Goal: Task Accomplishment & Management: Manage account settings

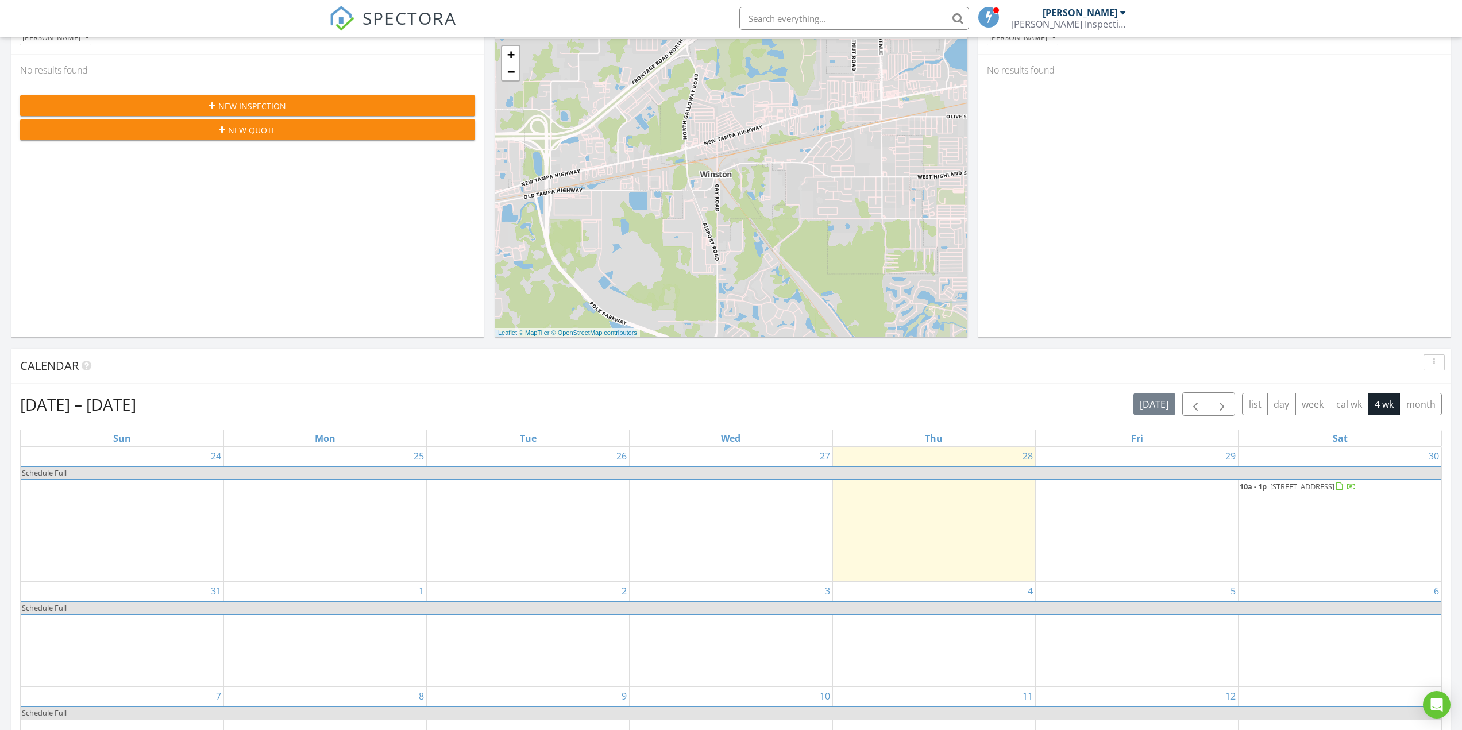
scroll to position [383, 0]
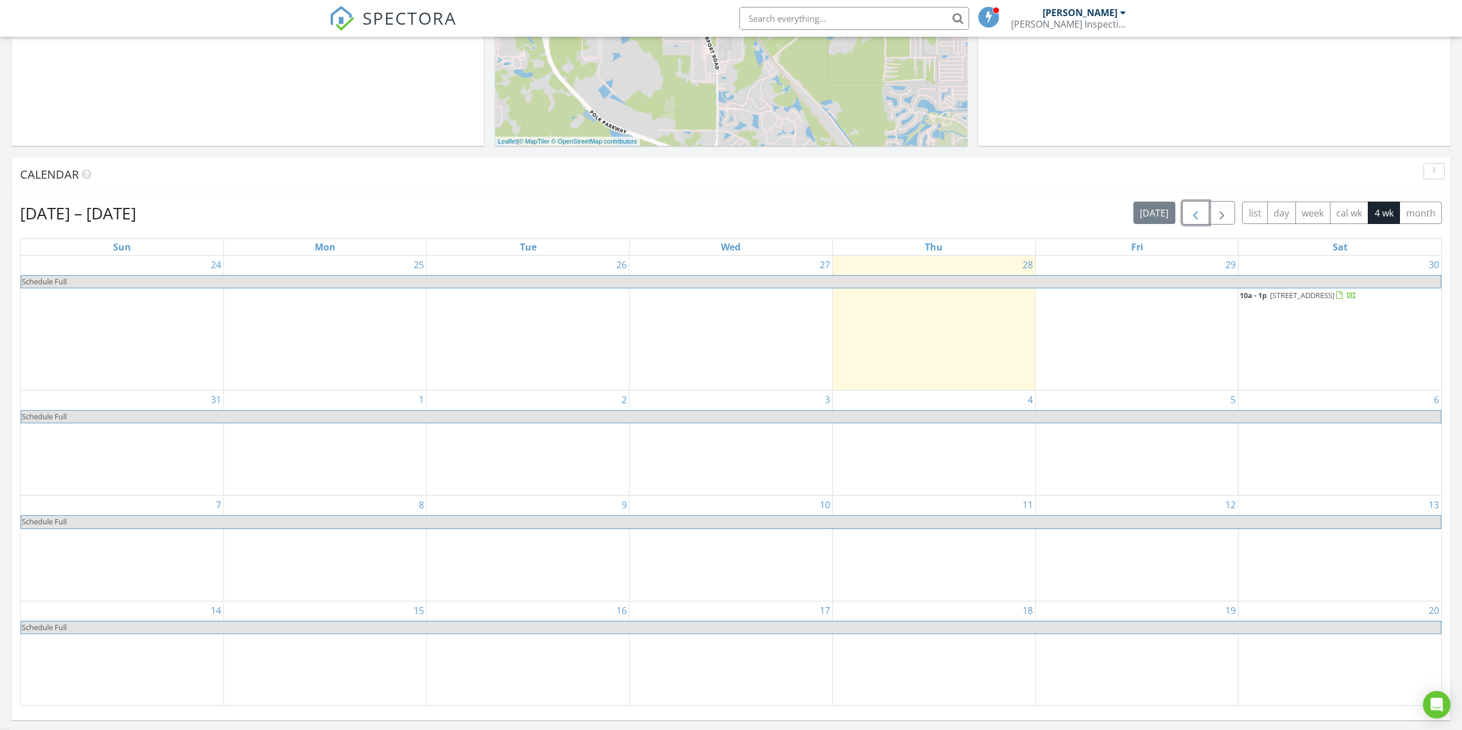
click at [1197, 217] on span "button" at bounding box center [1195, 213] width 14 height 14
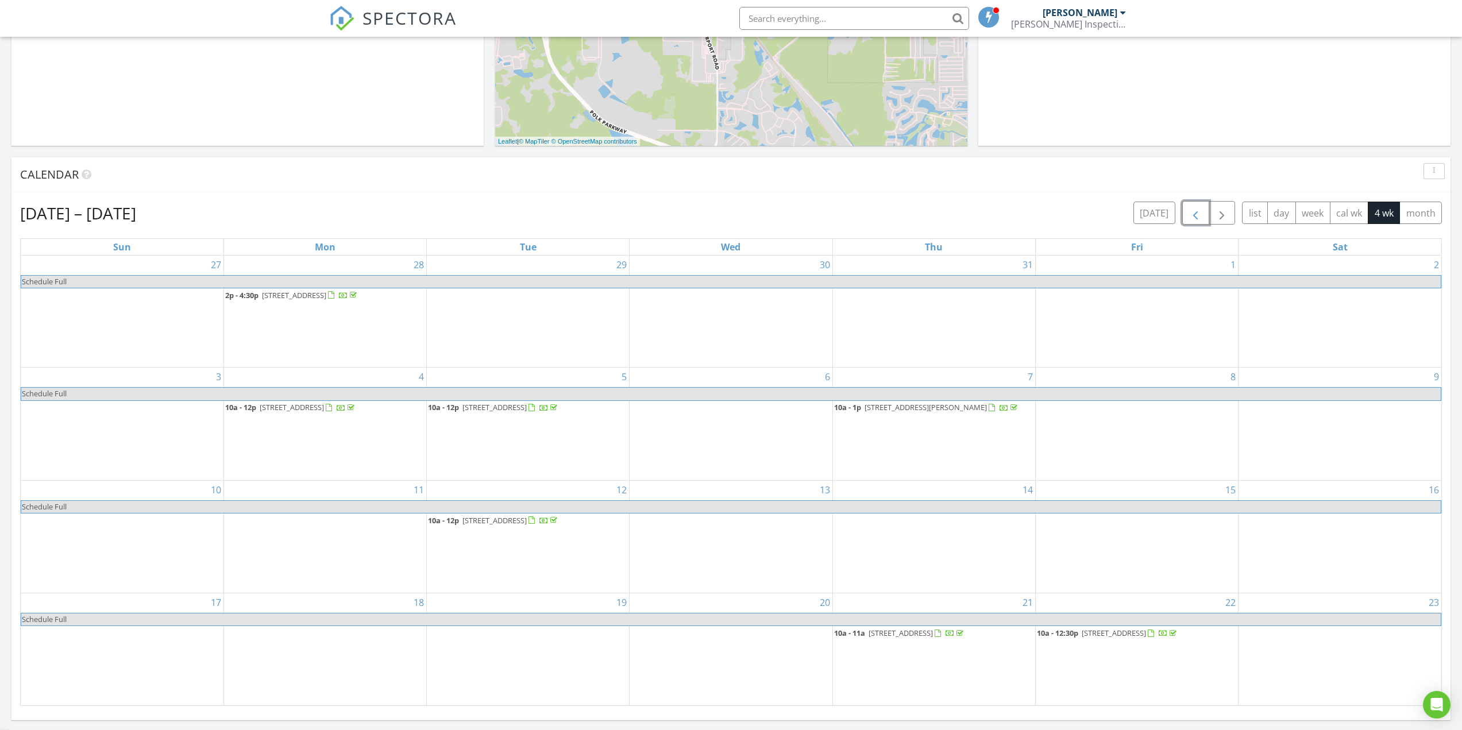
drag, startPoint x: 1087, startPoint y: 621, endPoint x: 1099, endPoint y: 627, distance: 13.9
click at [1099, 628] on span "9941 Saunton Drive, San Antonio 33576" at bounding box center [1114, 633] width 64 height 10
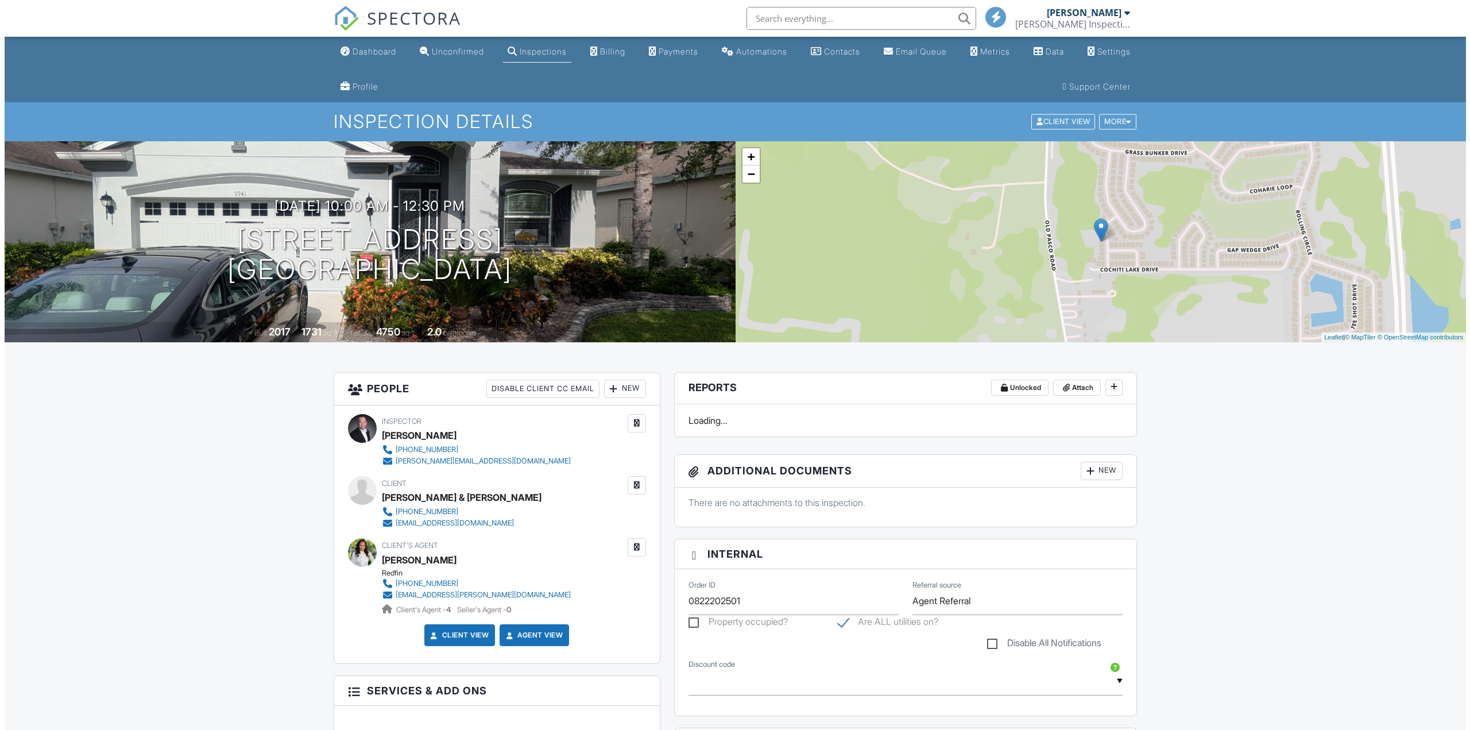
scroll to position [383, 0]
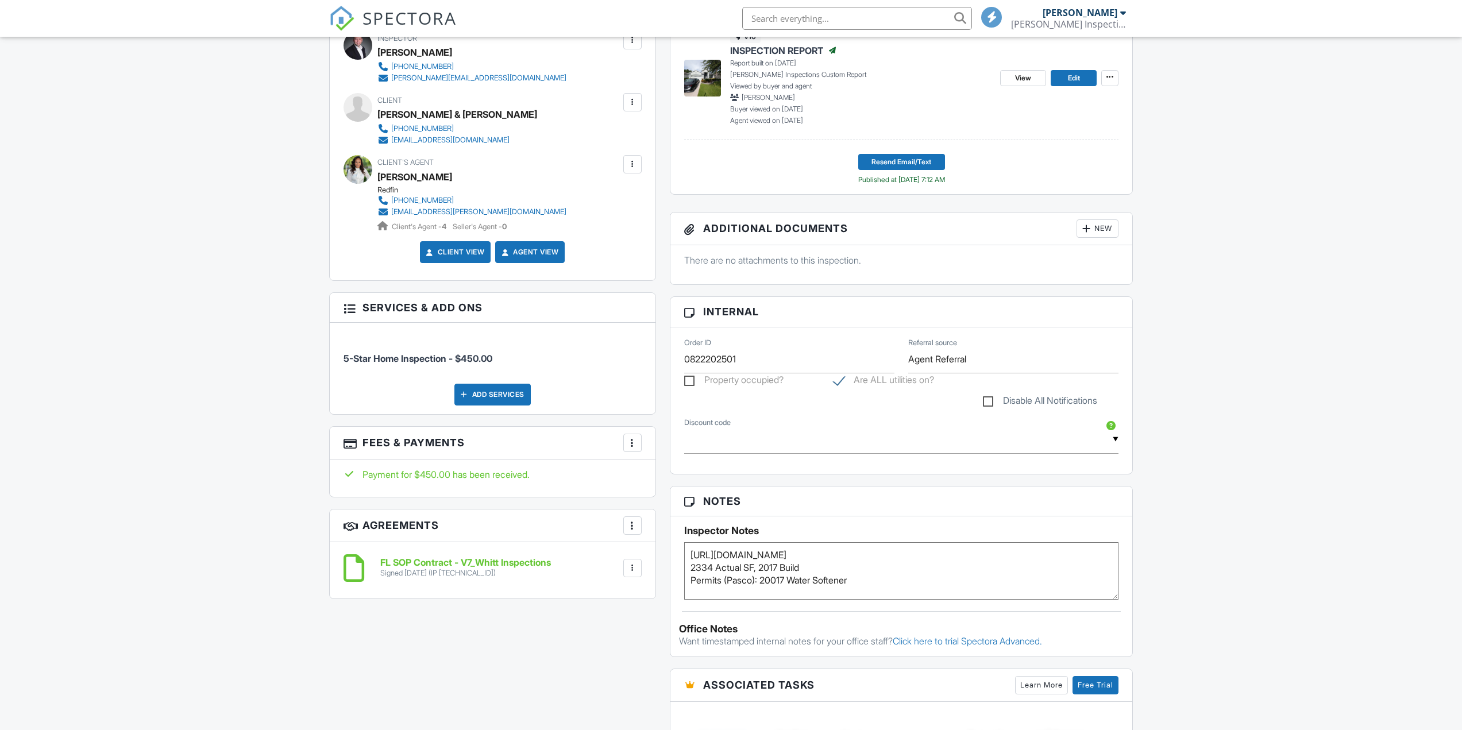
click at [485, 395] on div "Add Services" at bounding box center [492, 395] width 76 height 22
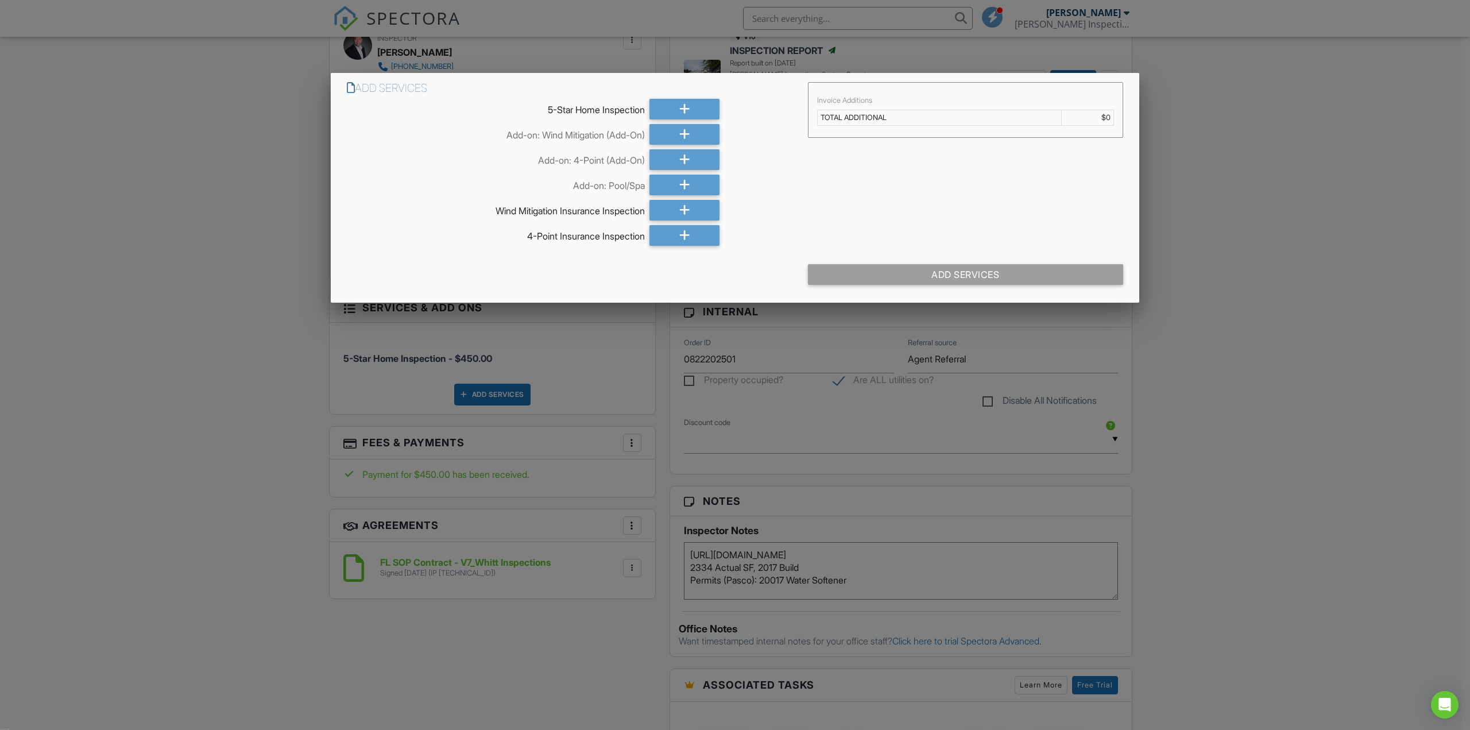
click at [678, 130] on div at bounding box center [685, 134] width 70 height 21
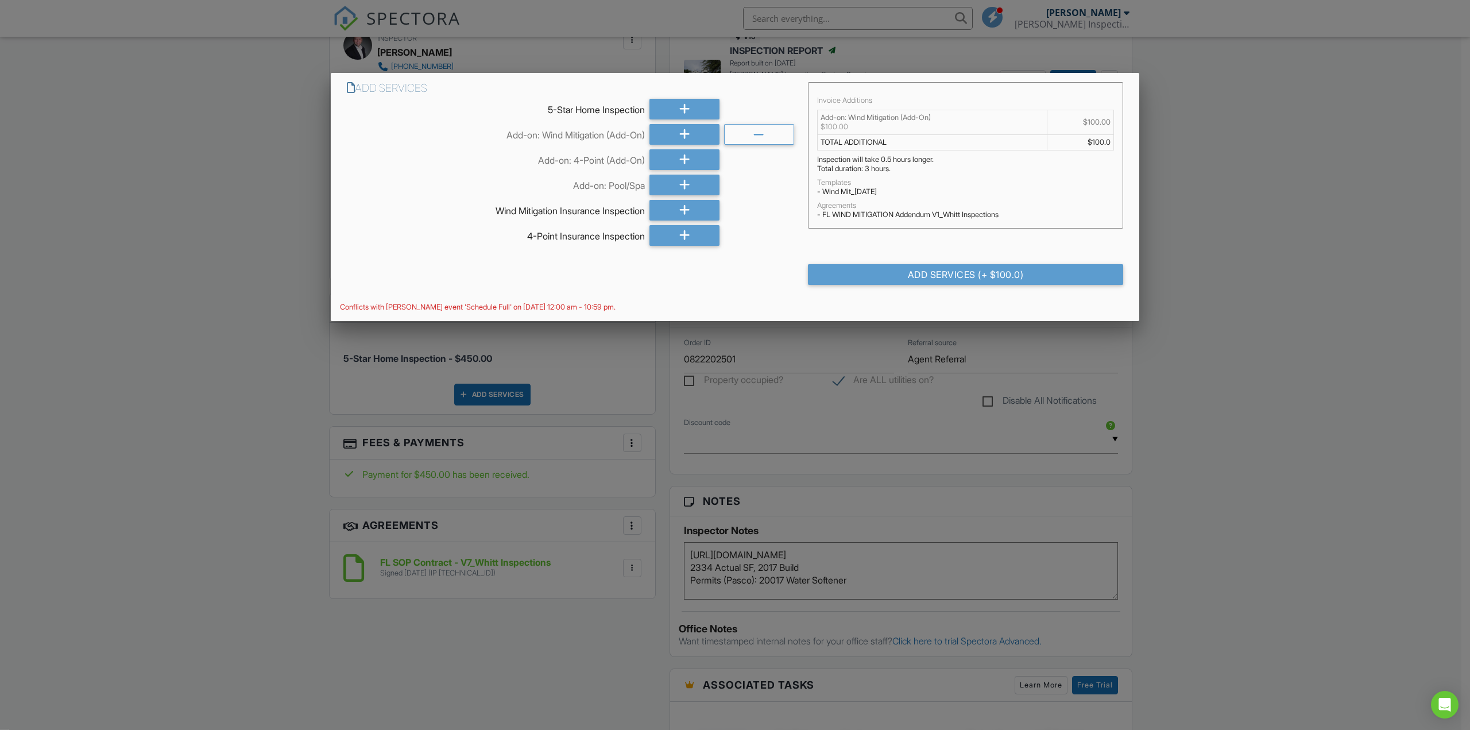
click at [879, 269] on div "Add Services (+ $100.0)" at bounding box center [965, 274] width 315 height 21
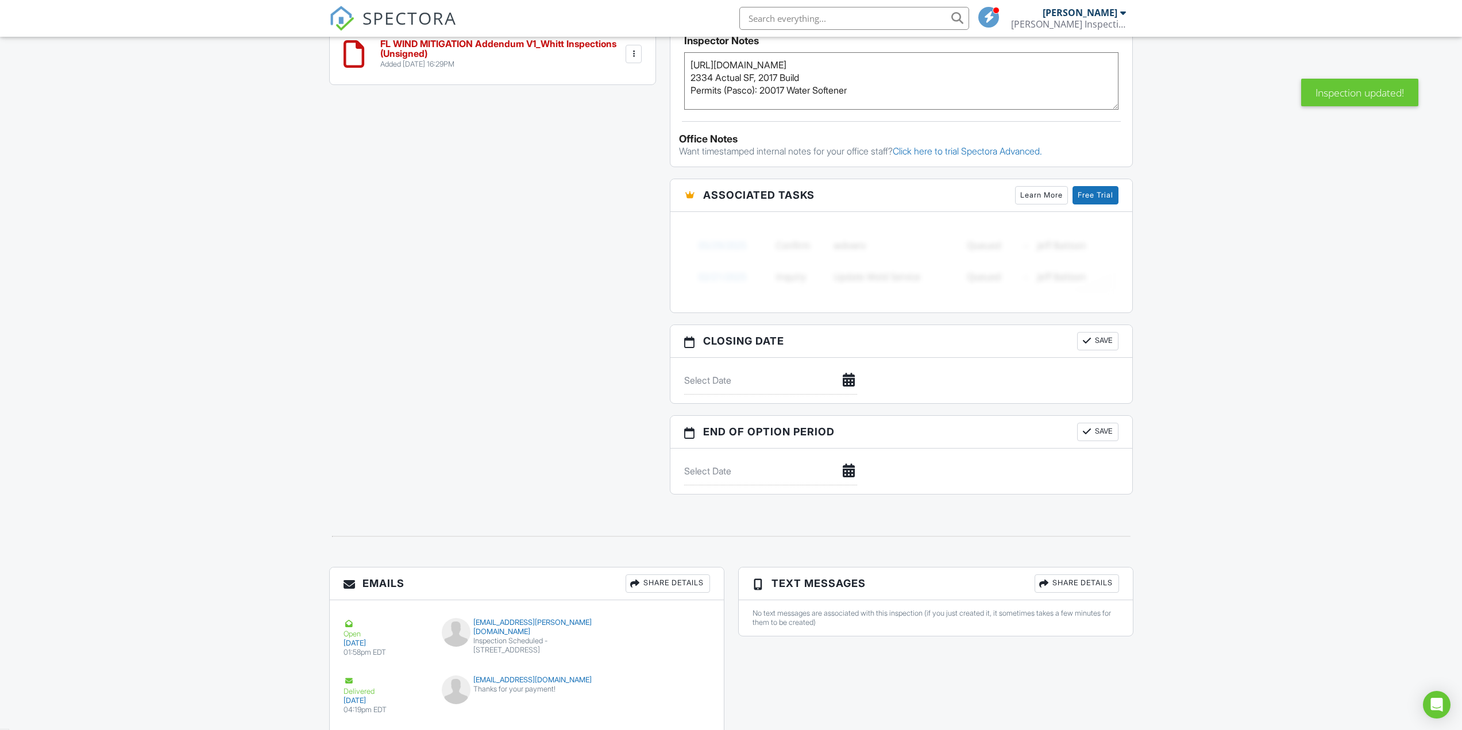
scroll to position [1357, 0]
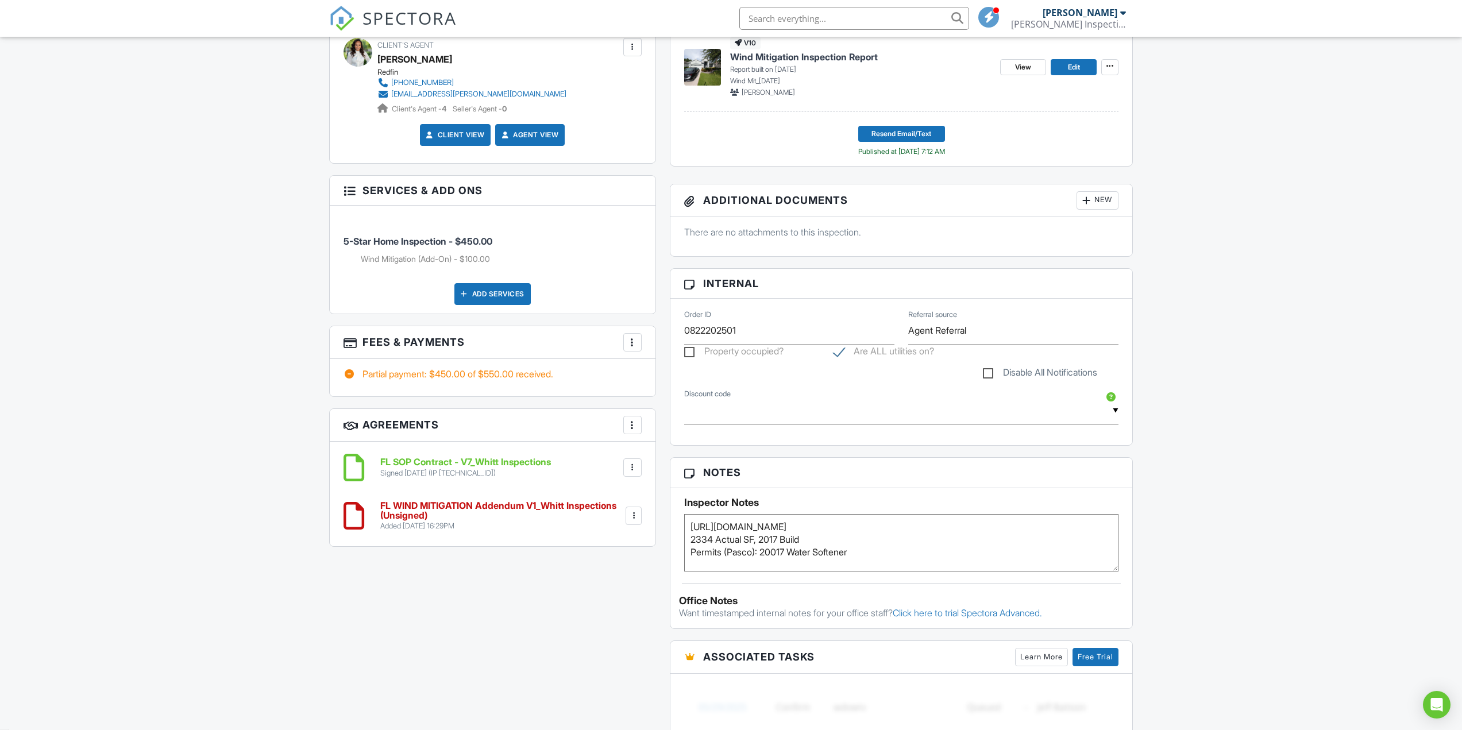
scroll to position [591, 0]
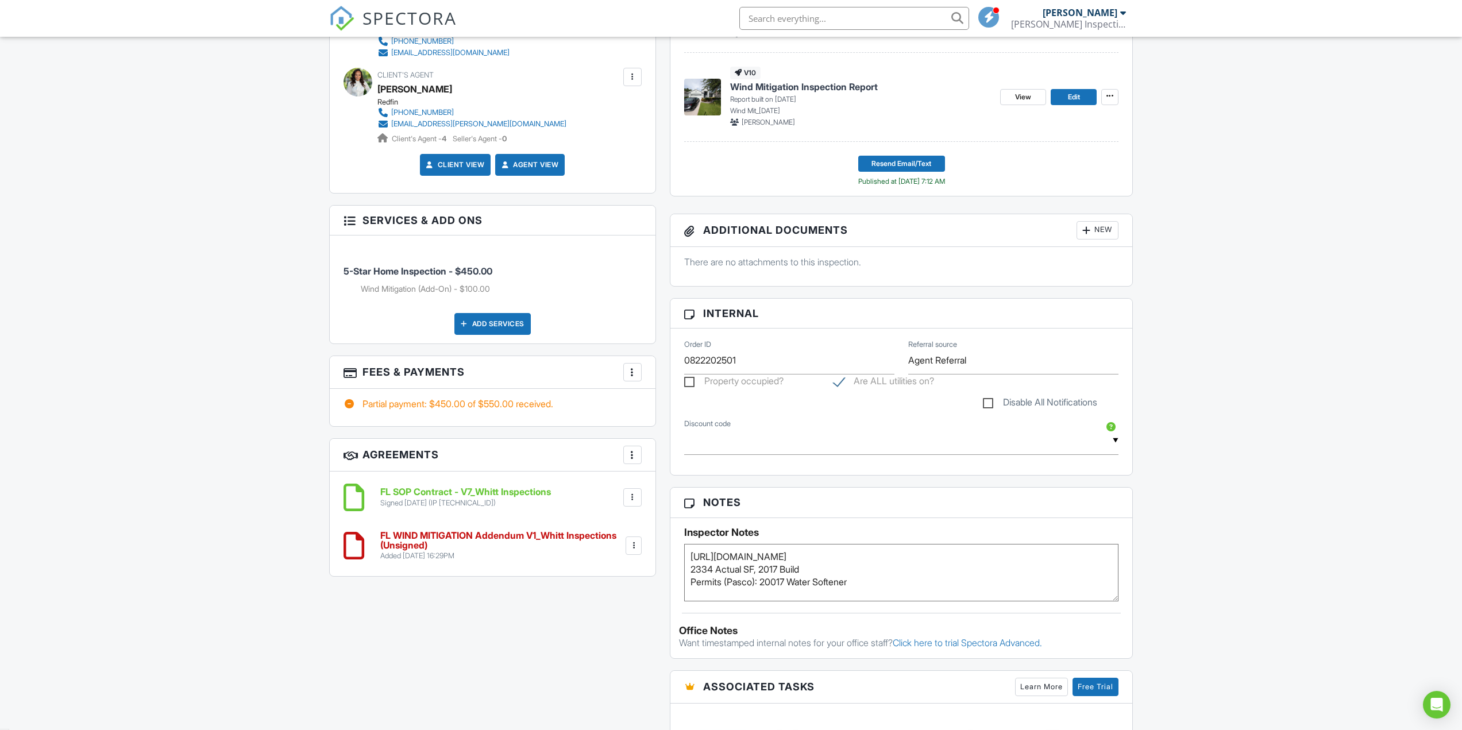
click at [639, 548] on div at bounding box center [633, 545] width 11 height 11
click at [595, 576] on li "Edit" at bounding box center [601, 577] width 65 height 29
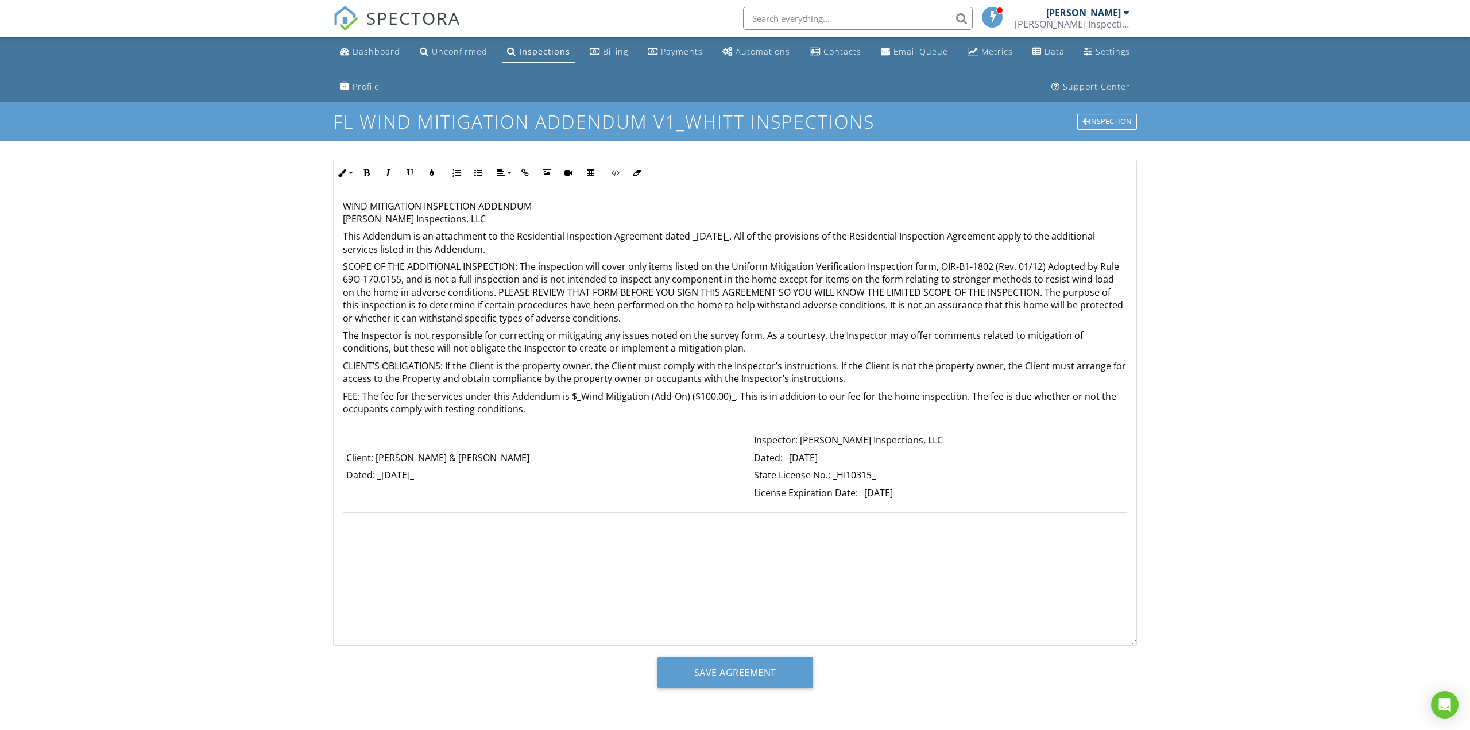
scroll to position [1, 0]
drag, startPoint x: 690, startPoint y: 393, endPoint x: 648, endPoint y: 396, distance: 42.1
click at [648, 396] on p "FEE: The fee for the services under this Addendum is $_Wind Mitigation (Add-On)…" at bounding box center [735, 402] width 785 height 26
drag, startPoint x: 574, startPoint y: 389, endPoint x: 691, endPoint y: 394, distance: 116.7
click at [691, 394] on p "FEE: The fee for the services under this Addendum is $_Wind Mitigation (Add-On)…" at bounding box center [735, 402] width 785 height 26
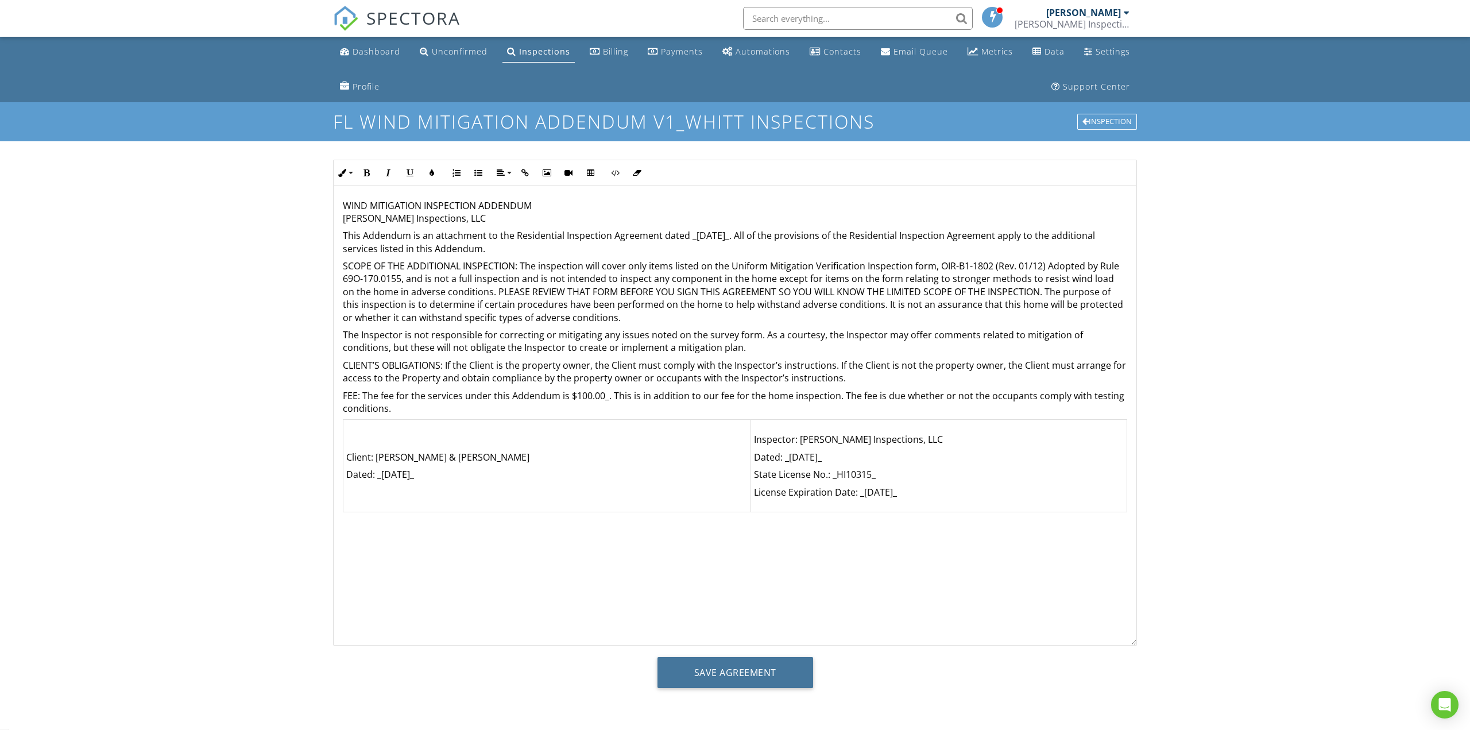
click at [752, 680] on input "Save Agreement" at bounding box center [736, 672] width 156 height 31
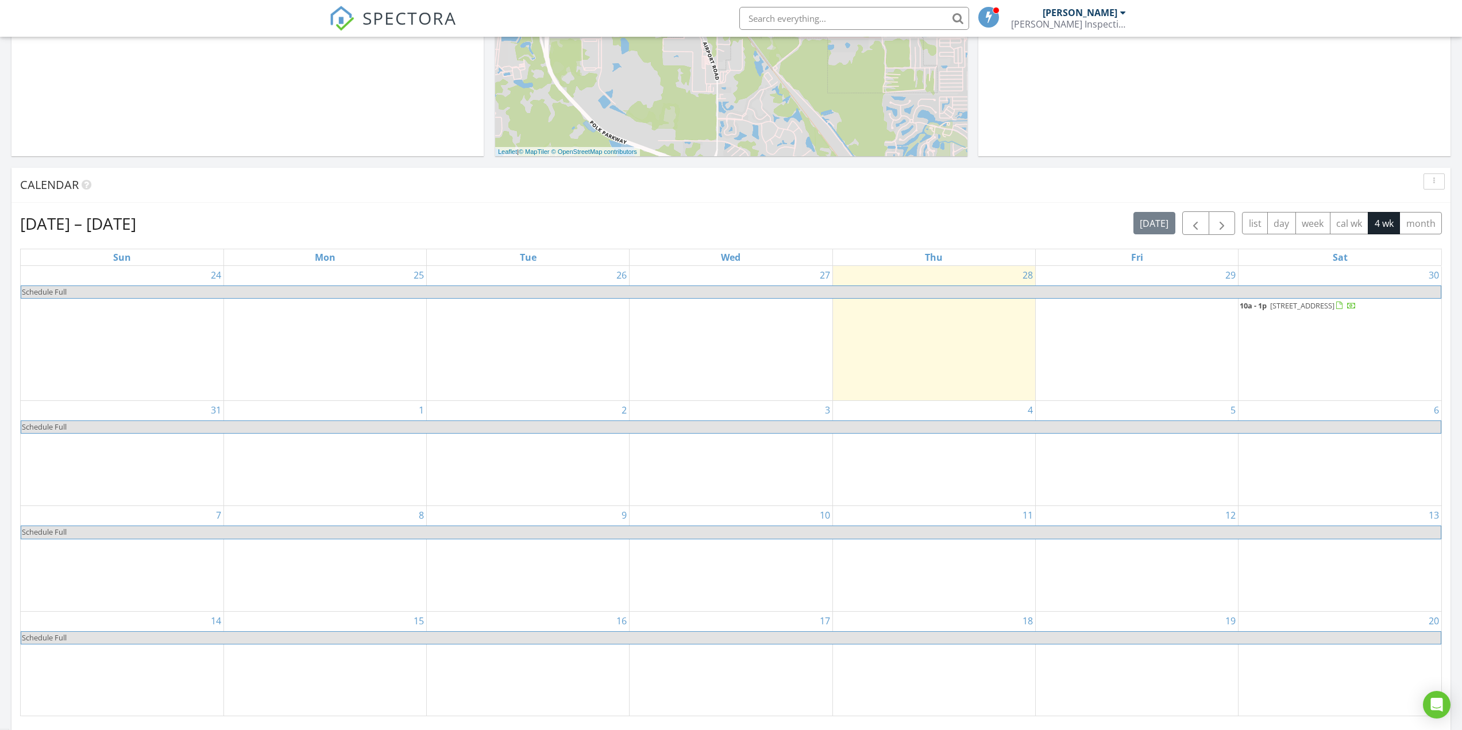
scroll to position [383, 0]
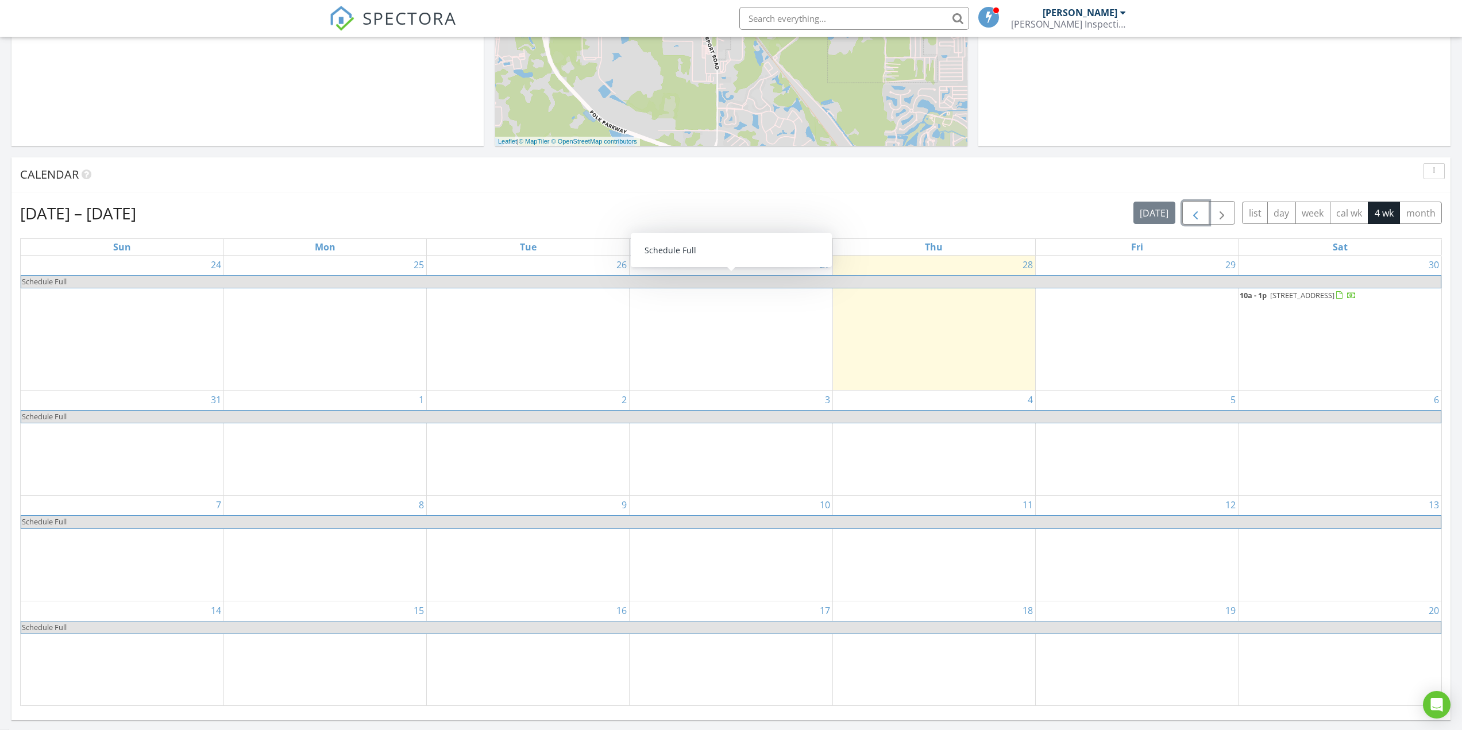
click at [1195, 210] on span "button" at bounding box center [1195, 213] width 14 height 14
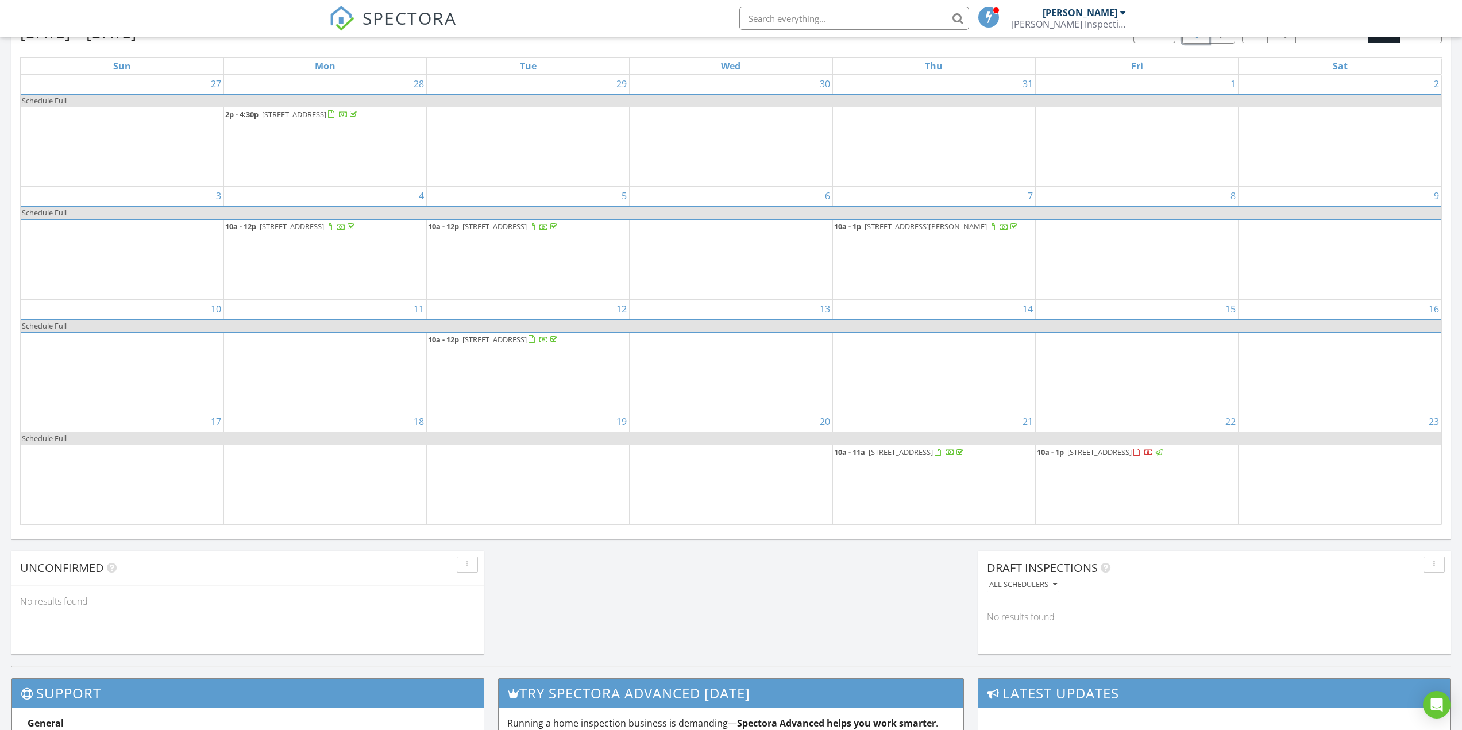
scroll to position [574, 0]
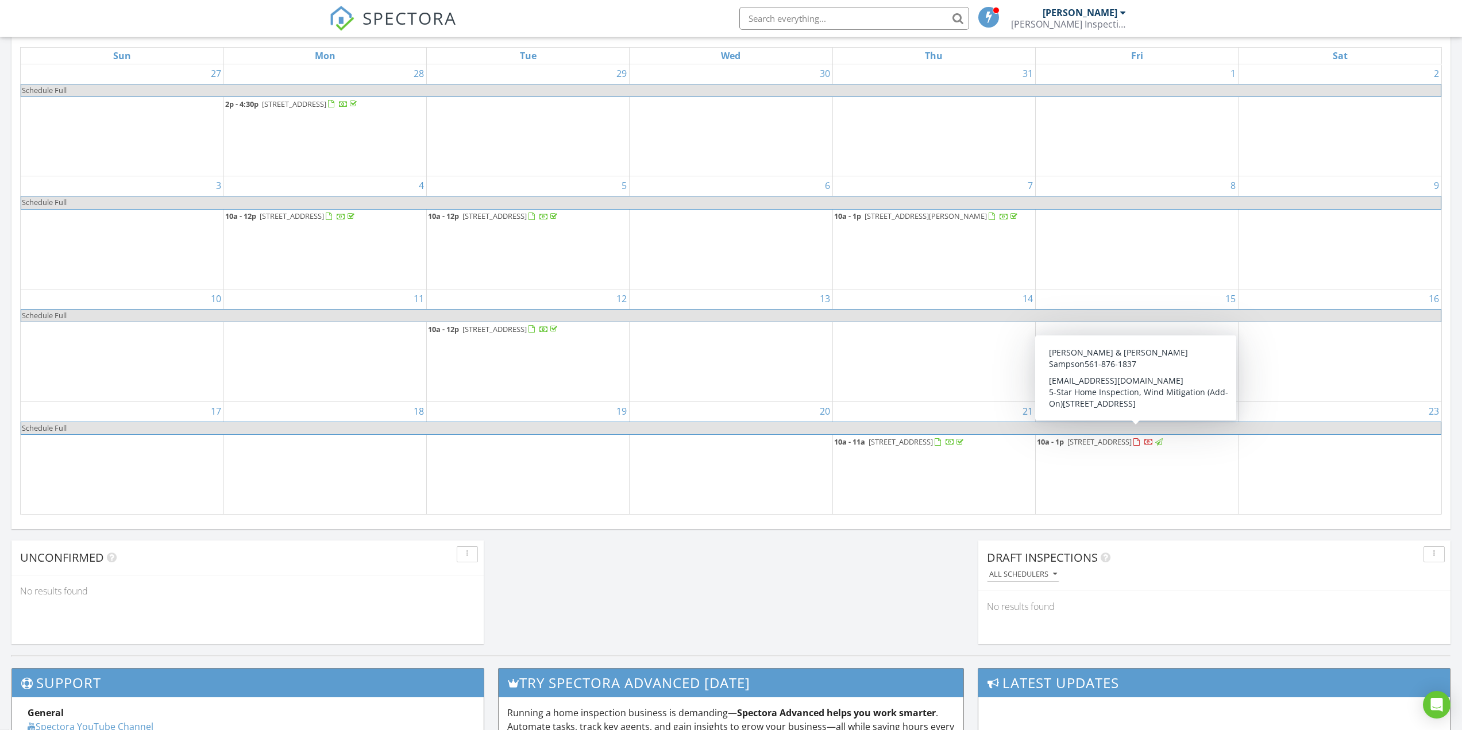
click at [1096, 437] on span "9941 Saunton Drive, San Antonio 33576" at bounding box center [1099, 442] width 64 height 10
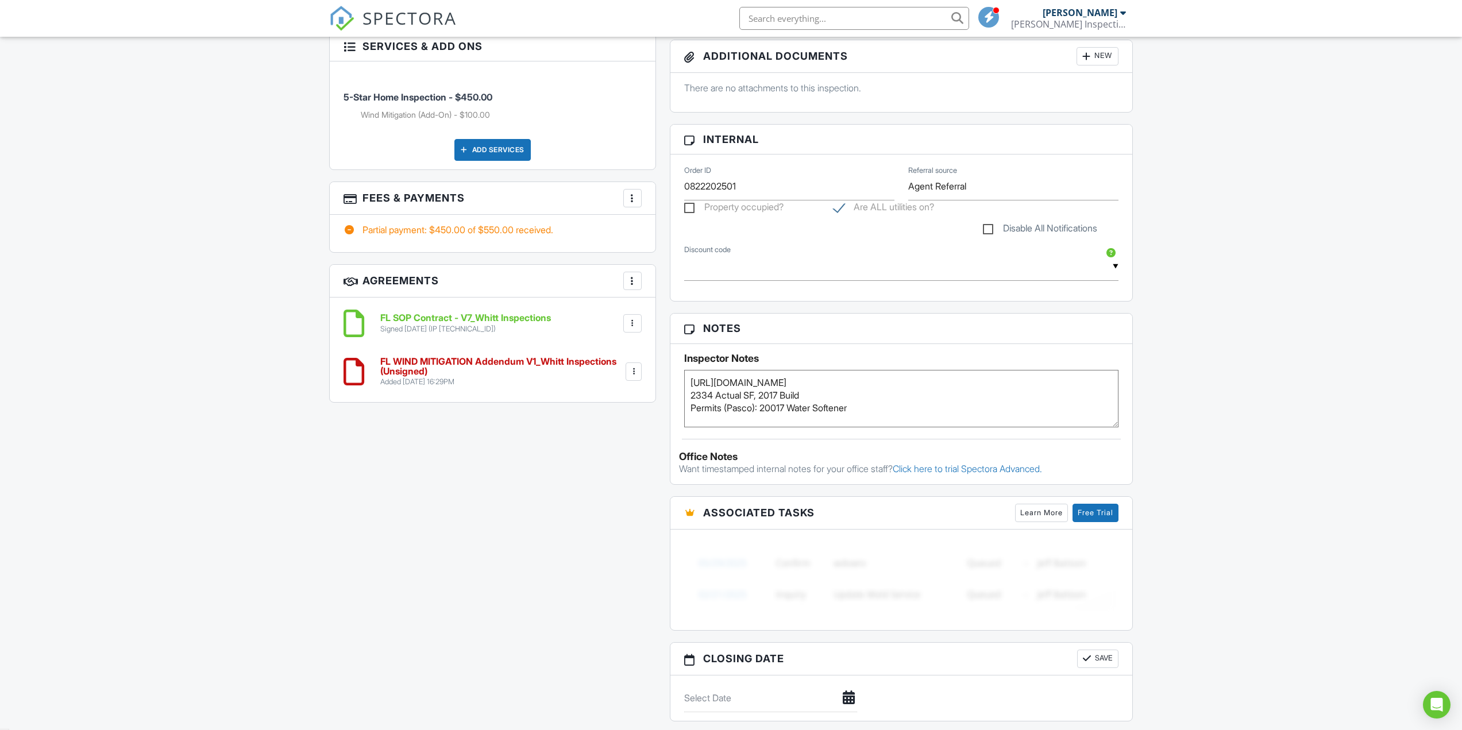
scroll to position [766, 0]
click at [770, 410] on textarea "https://search.pascopa.com/parcel.aspx?parcel=2025200090000000280 2334 Actual S…" at bounding box center [901, 397] width 435 height 57
type textarea "https://search.pascopa.com/parcel.aspx?parcel=2025200090000000280 2334 Actual S…"
click at [1222, 393] on div "Dashboard Unconfirmed Inspections Billing Payments Automations Contacts Email Q…" at bounding box center [731, 296] width 1462 height 2050
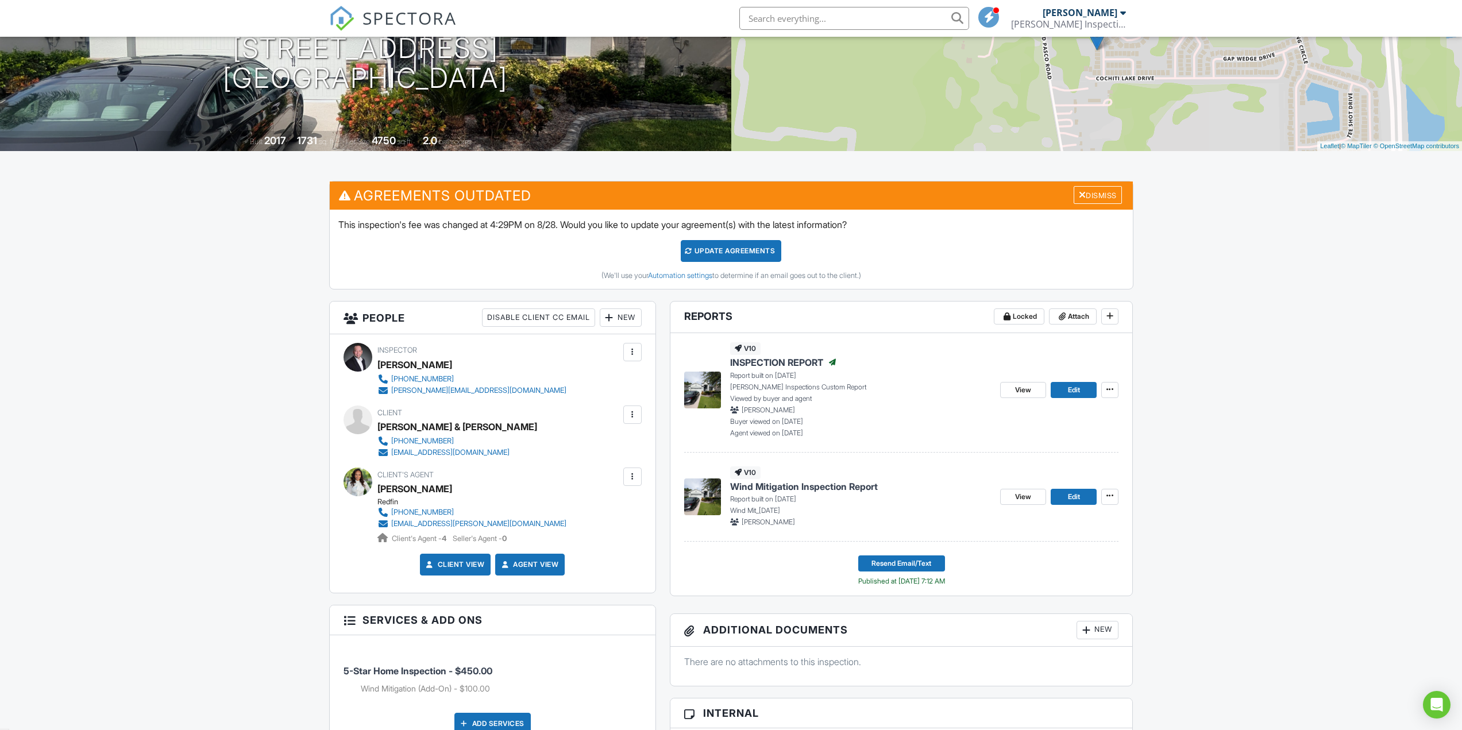
click at [1093, 188] on div "Dismiss" at bounding box center [1098, 195] width 48 height 18
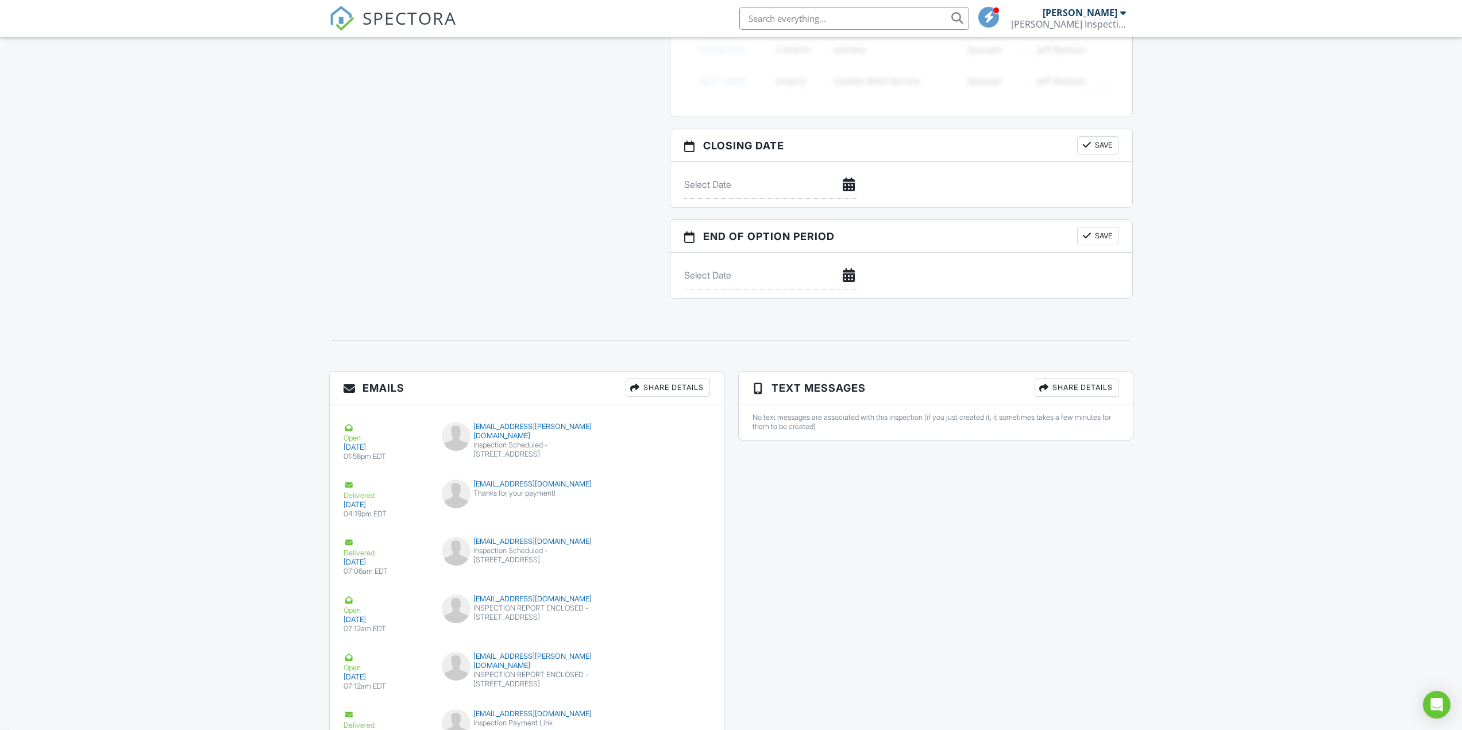
scroll to position [1236, 0]
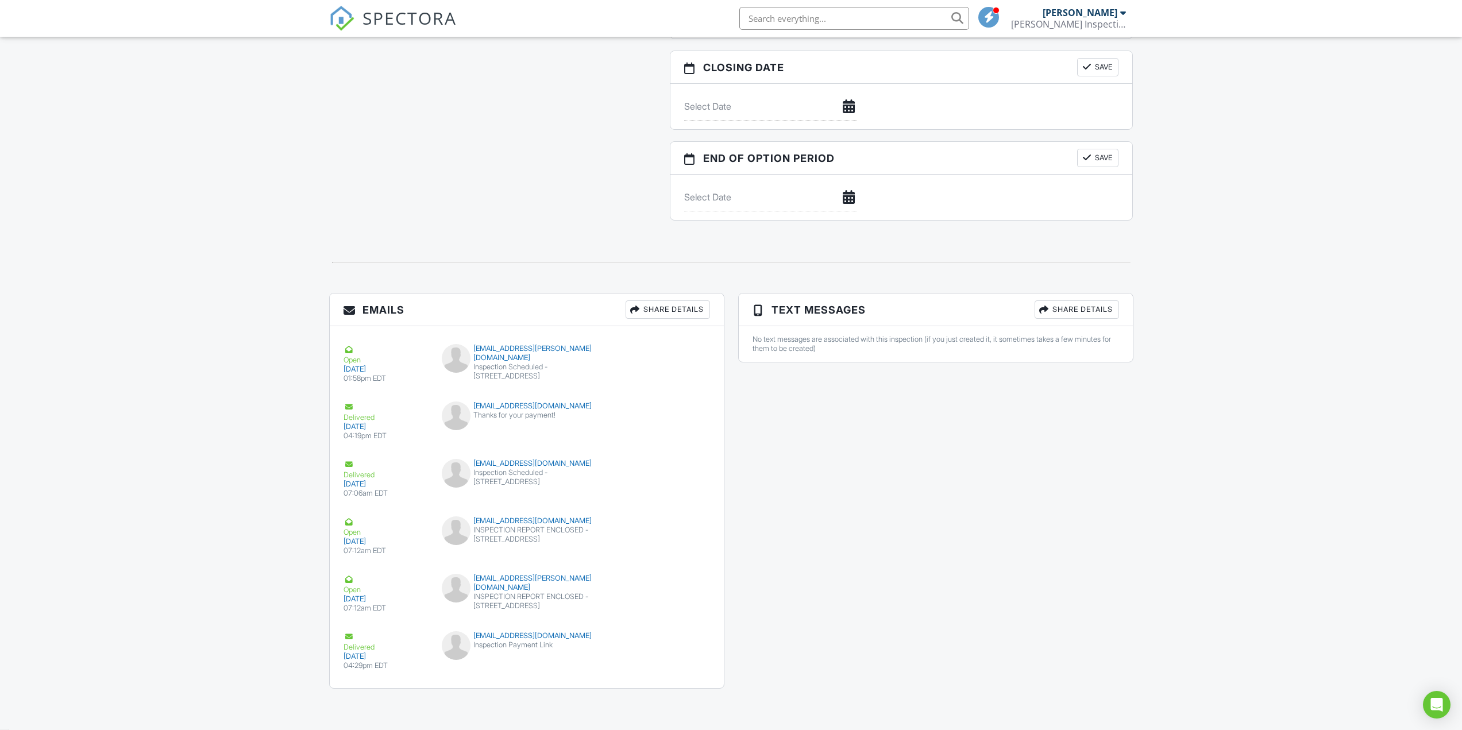
click at [496, 643] on div "Inspection Payment Link" at bounding box center [526, 644] width 169 height 9
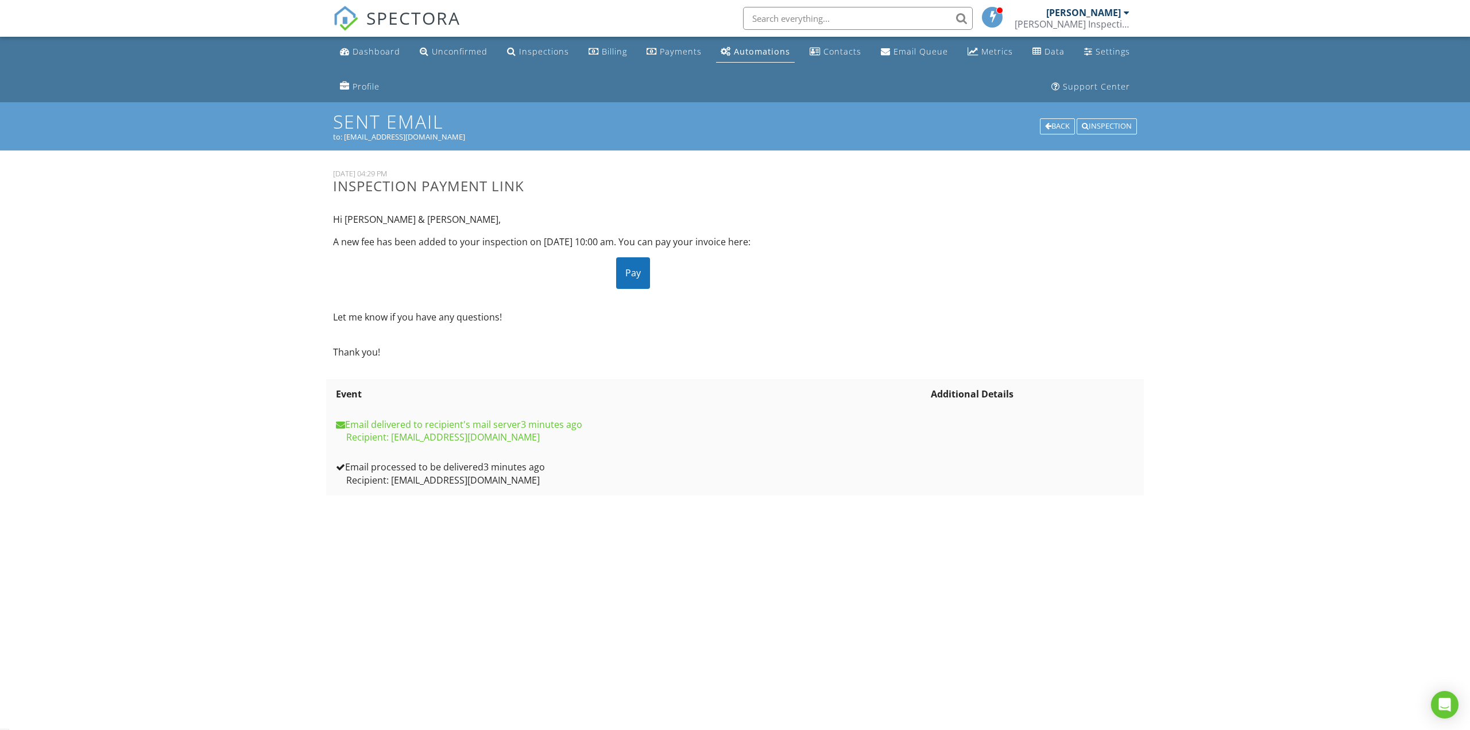
click at [1055, 126] on div "Back" at bounding box center [1057, 126] width 35 height 16
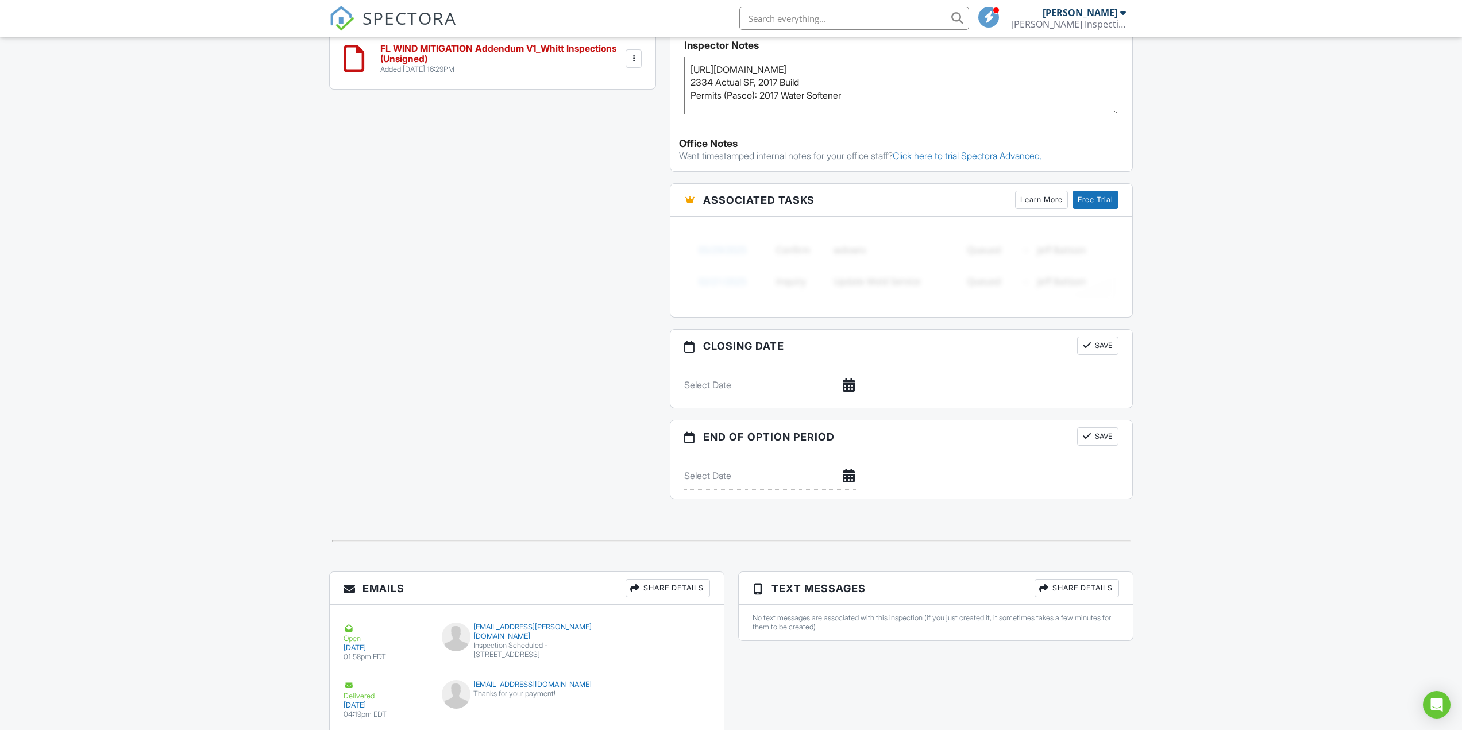
scroll to position [1236, 0]
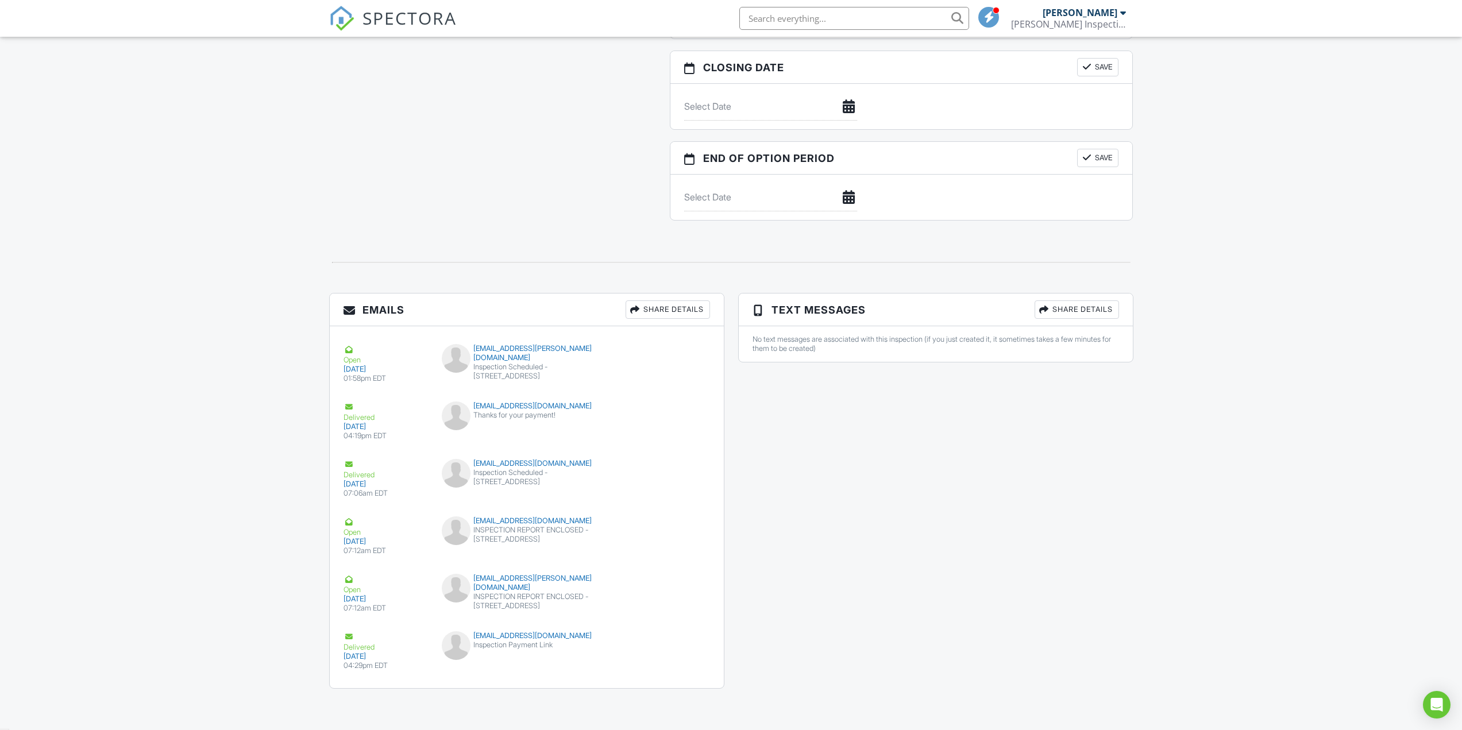
click at [491, 650] on div "bta51@comcast.net Inspection Payment Link" at bounding box center [526, 648] width 183 height 34
click at [518, 363] on div "Inspection Scheduled - [STREET_ADDRESS]" at bounding box center [526, 371] width 169 height 18
click at [526, 478] on div "Inspection Scheduled - [STREET_ADDRESS]" at bounding box center [526, 477] width 169 height 18
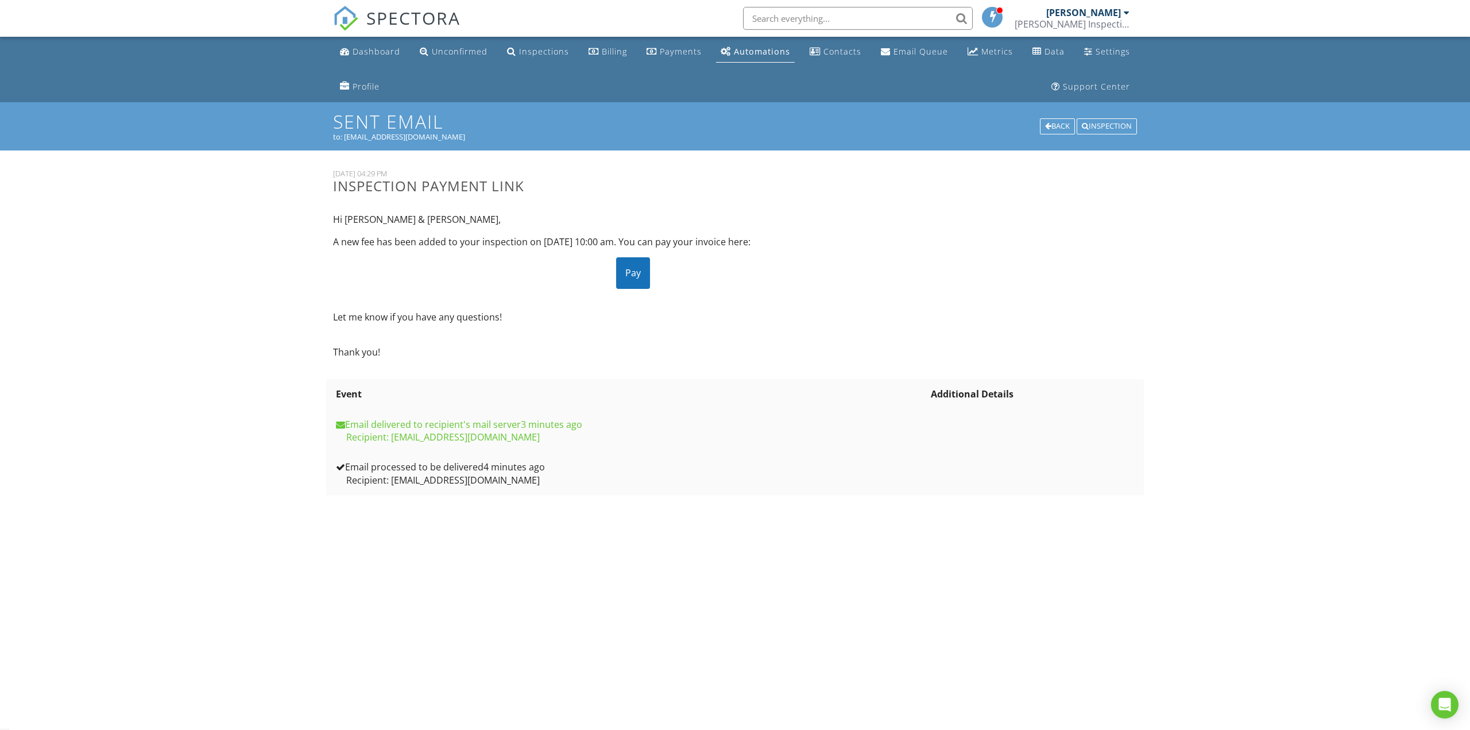
click at [638, 275] on div "Pay" at bounding box center [633, 272] width 34 height 31
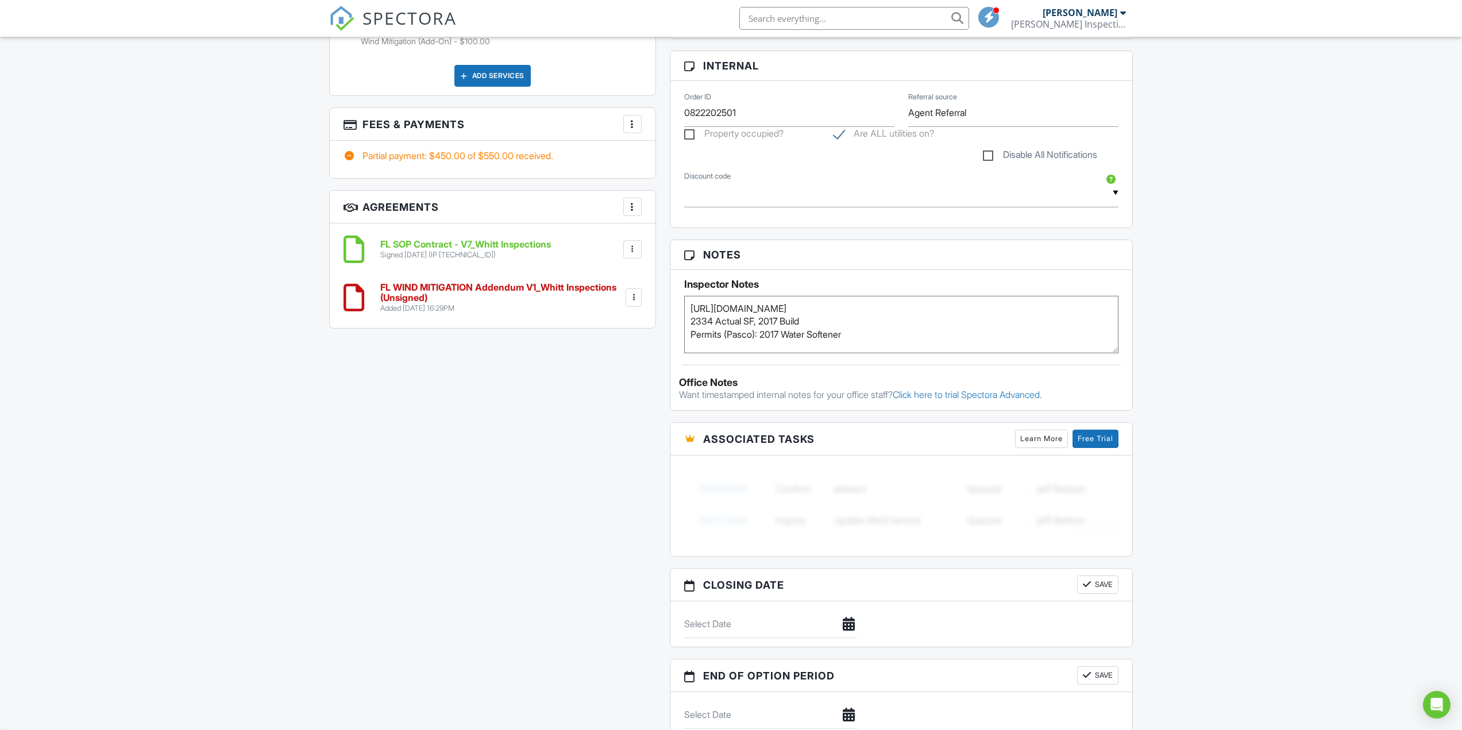
scroll to position [853, 0]
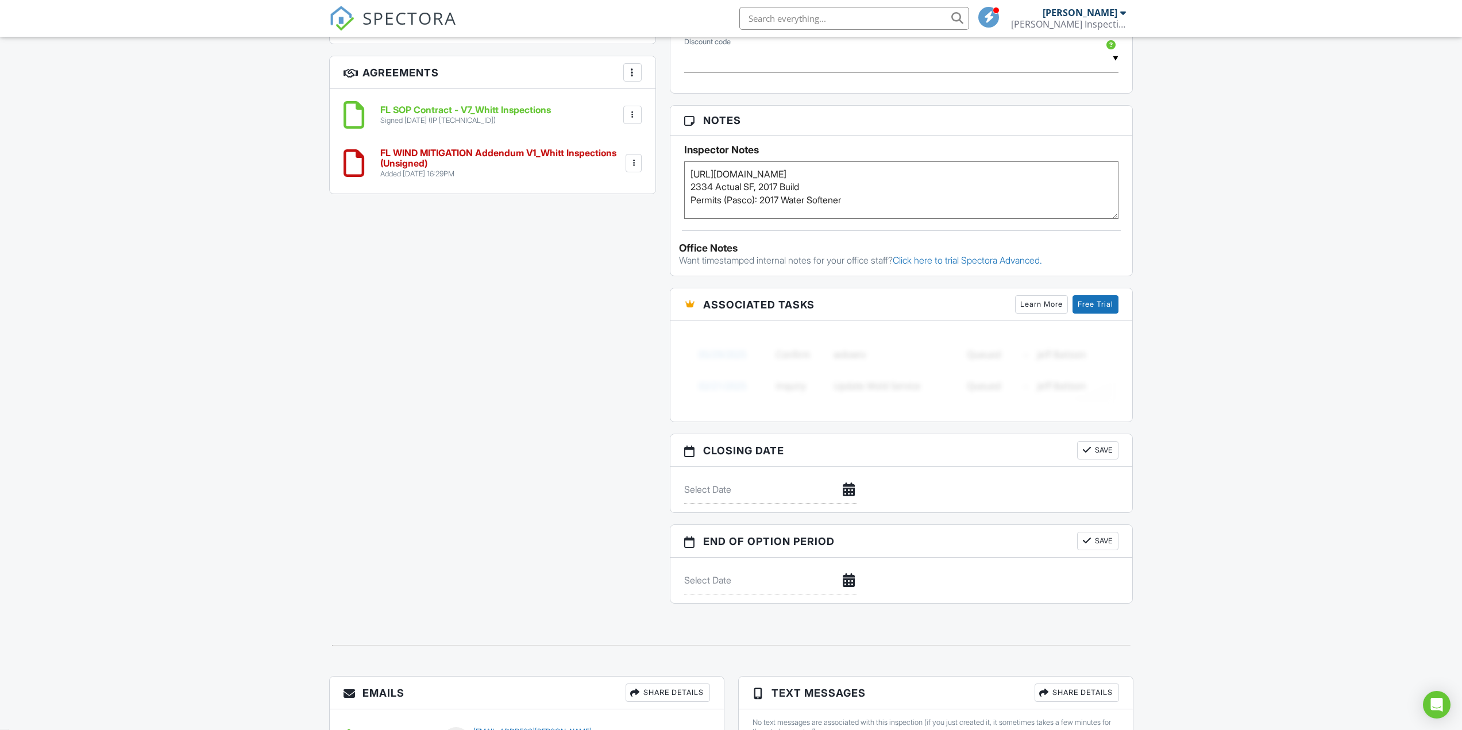
drag, startPoint x: 1019, startPoint y: 167, endPoint x: 562, endPoint y: 179, distance: 457.4
click at [562, 179] on div "All emails and texts are disabled for this inspection! All emails and texts hav…" at bounding box center [731, 67] width 818 height 1096
